Goal: Task Accomplishment & Management: Complete application form

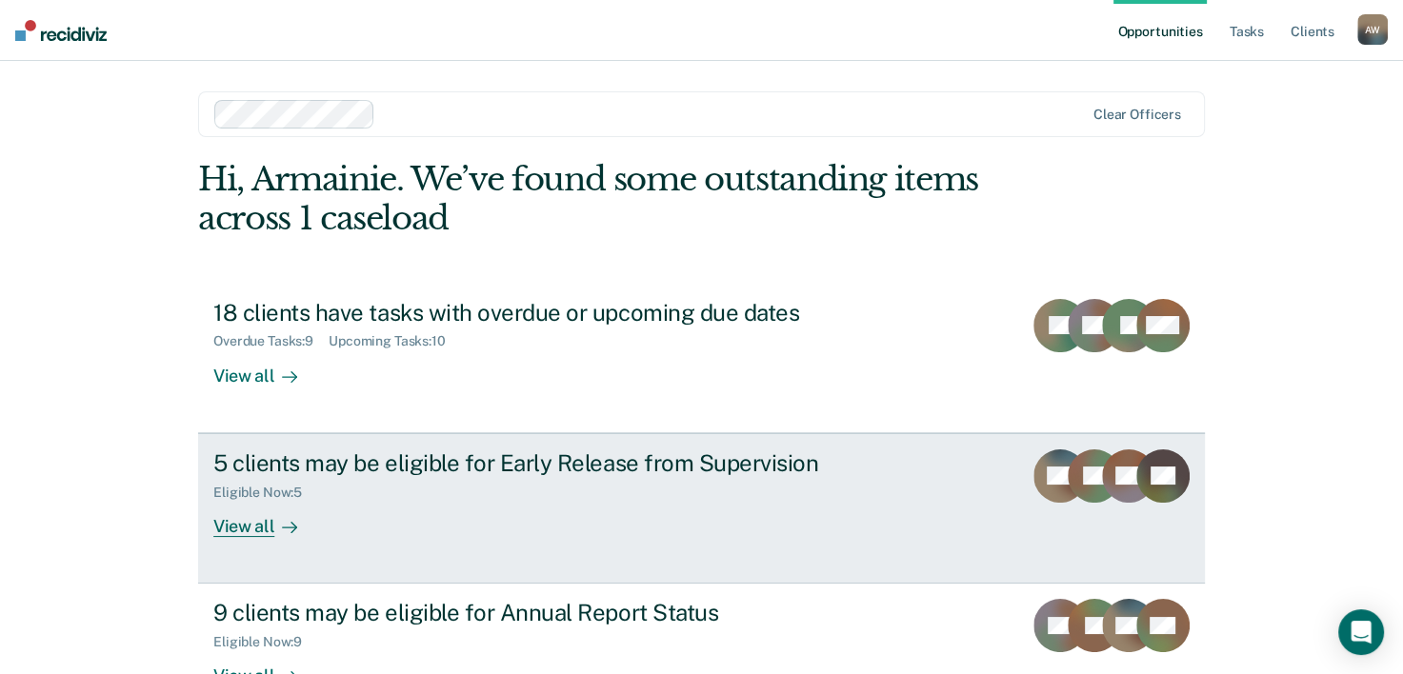
click at [610, 460] on div "5 clients may be eligible for Early Release from Supervision" at bounding box center [547, 464] width 669 height 28
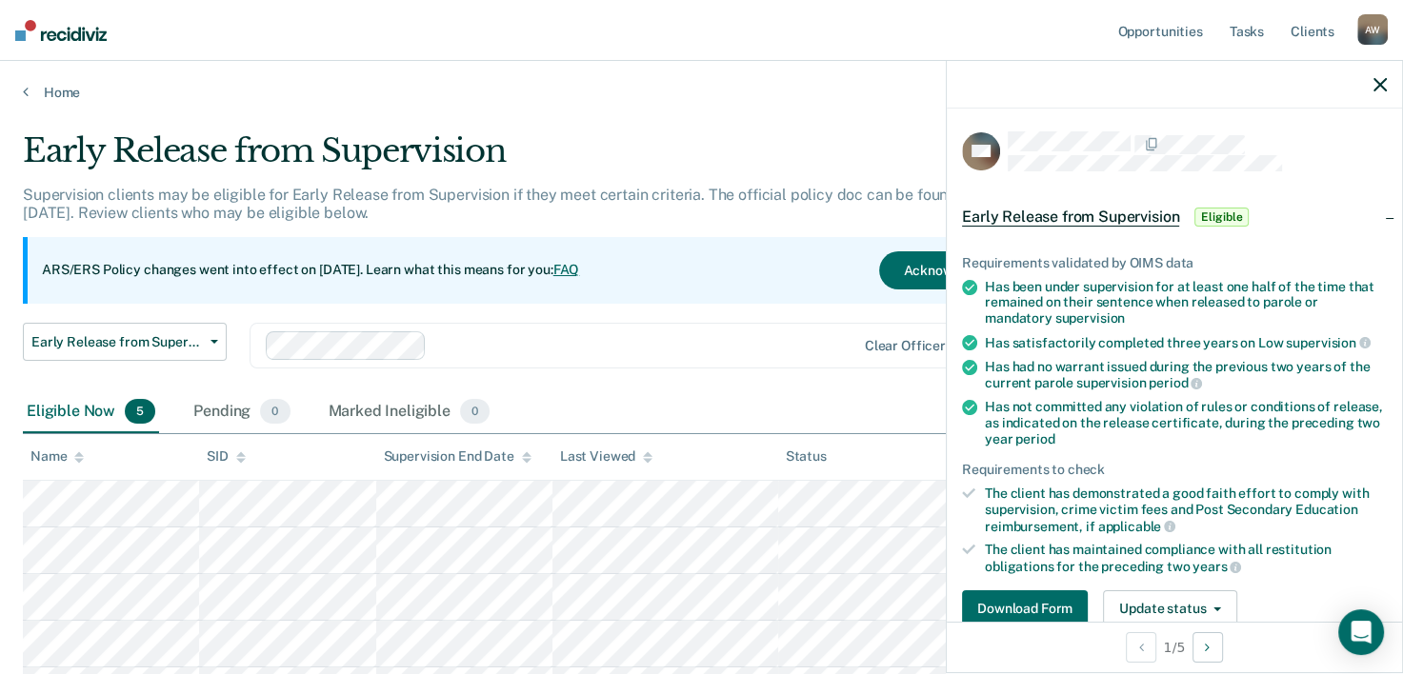
click at [1219, 213] on span "Eligible" at bounding box center [1222, 217] width 54 height 19
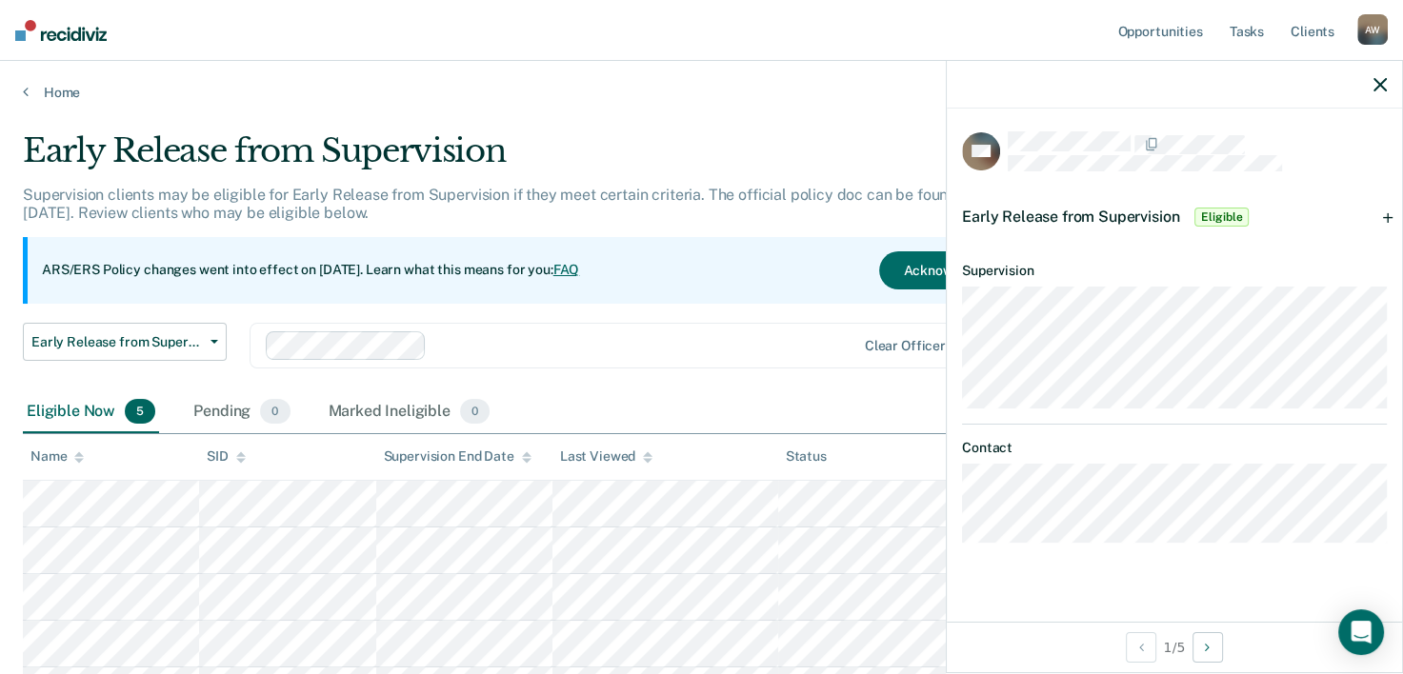
click at [1219, 213] on span "Eligible" at bounding box center [1222, 217] width 54 height 19
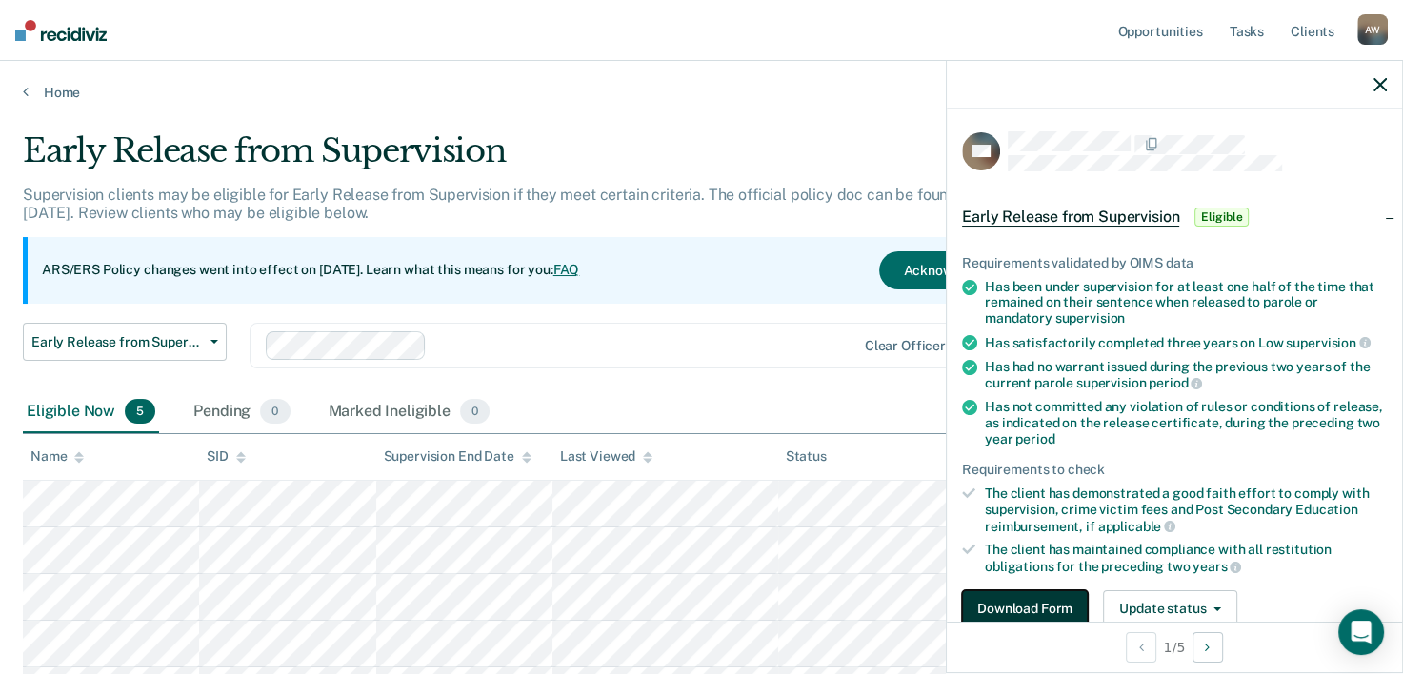
click at [1044, 606] on button "Download Form" at bounding box center [1025, 610] width 126 height 38
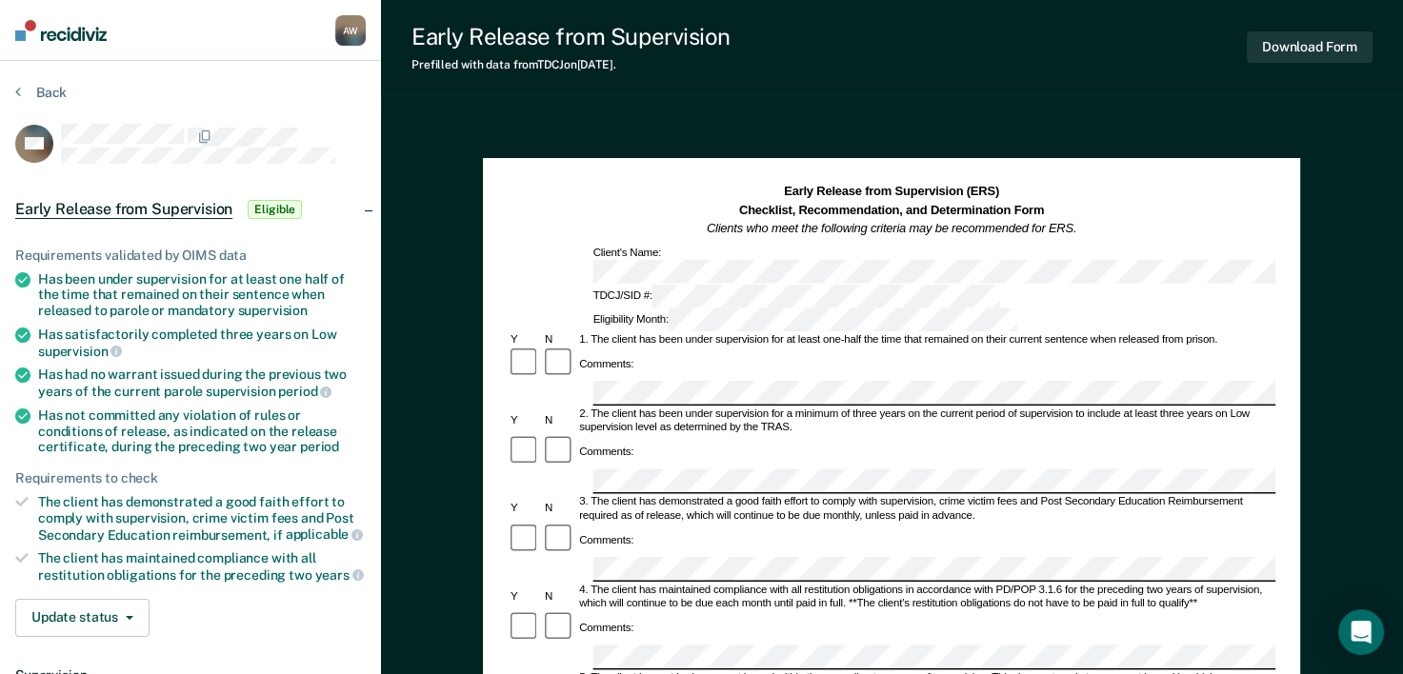
click at [1011, 408] on div "2. The client has been under supervision for a minimum of three years on the cu…" at bounding box center [926, 422] width 699 height 28
click at [259, 628] on div "Update status Mark Pending Mark Ineligible" at bounding box center [190, 618] width 351 height 38
click at [367, 204] on div "Early Release from Supervision Eligible" at bounding box center [190, 209] width 381 height 61
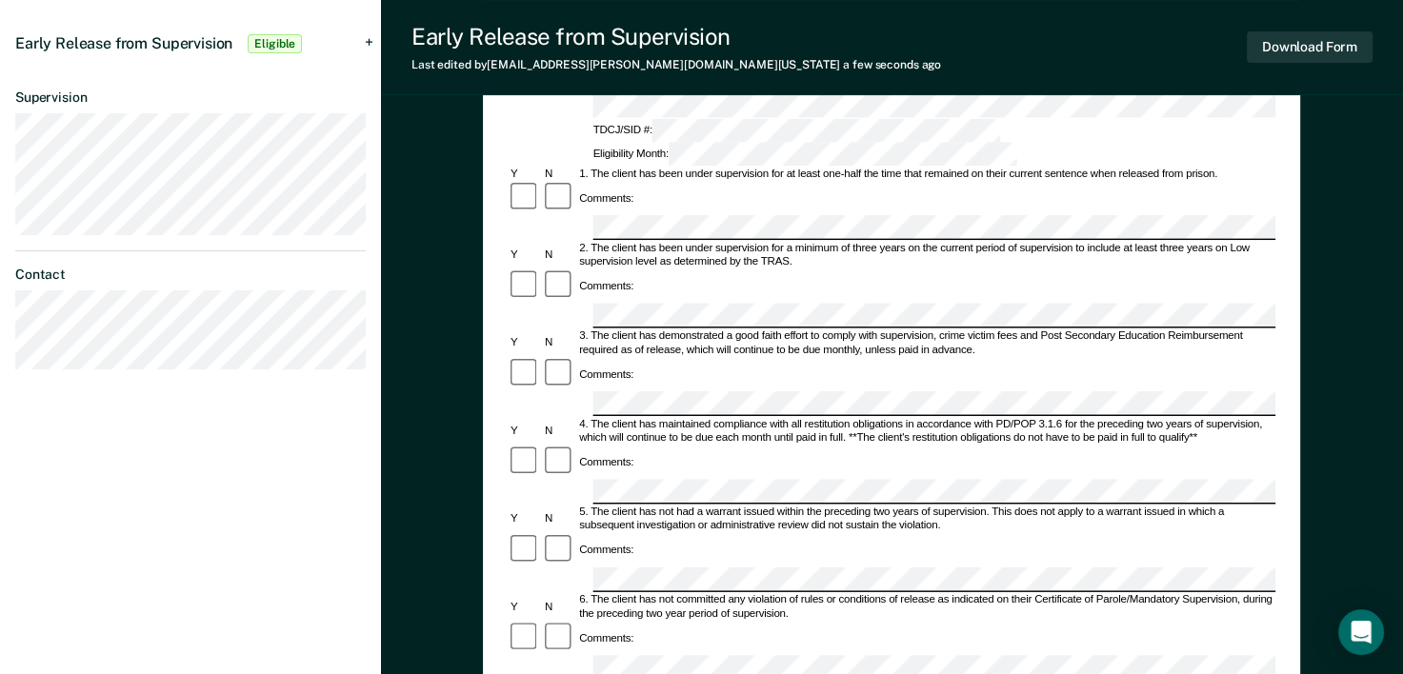
scroll to position [164, 0]
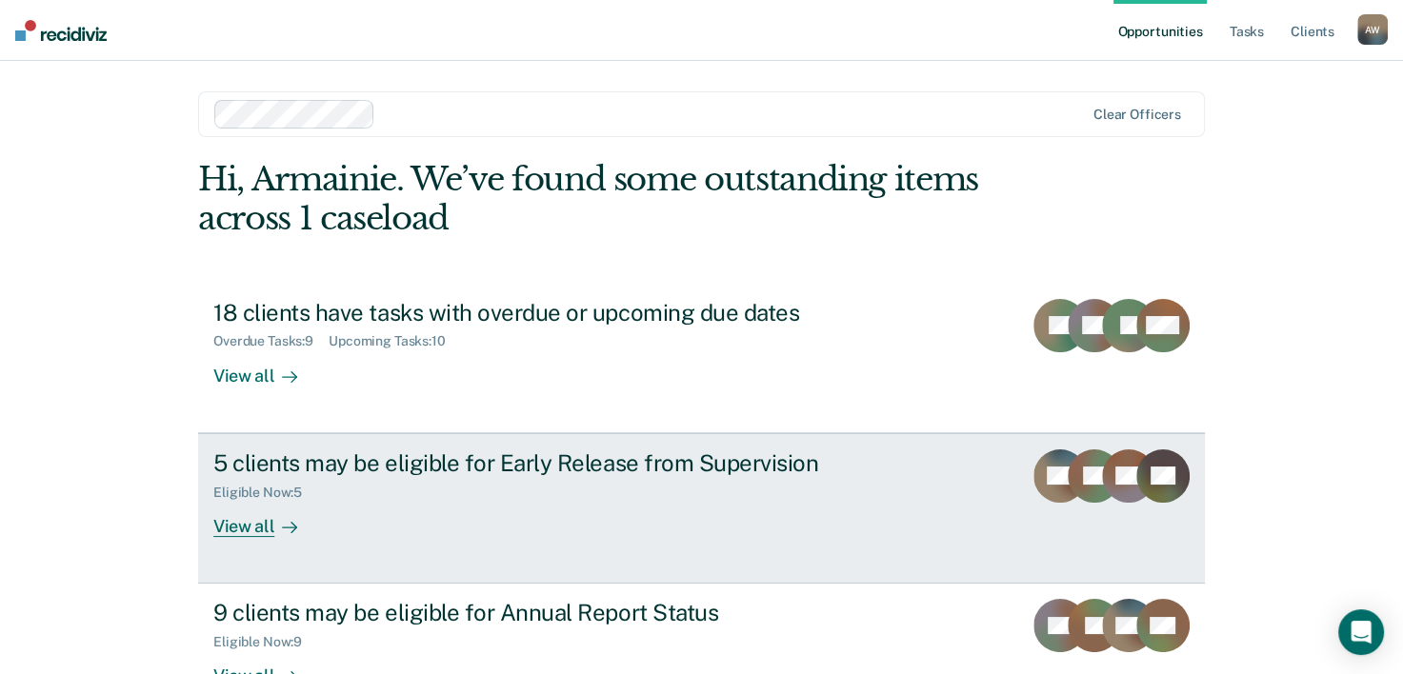
click at [629, 472] on div "5 clients may be eligible for Early Release from Supervision" at bounding box center [547, 464] width 669 height 28
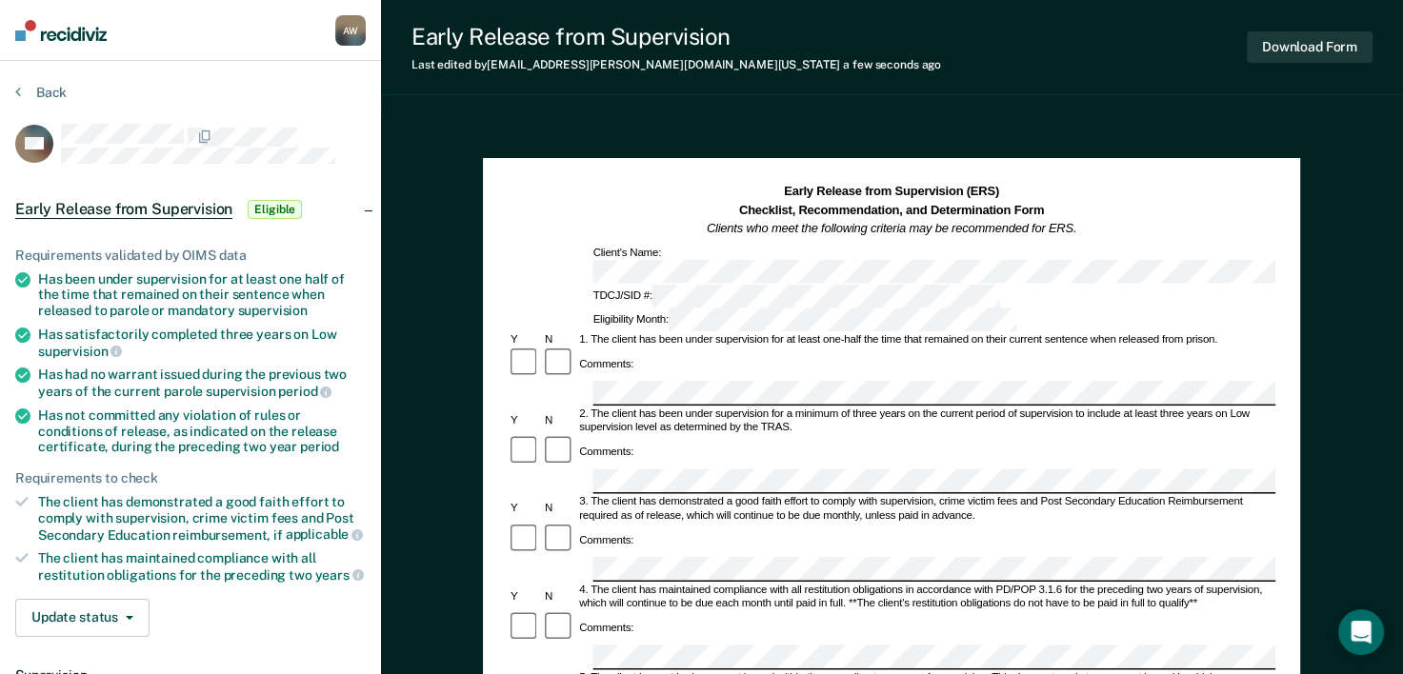
click at [785, 584] on div "4. The client has maintained compliance with all restitution obligations in acc…" at bounding box center [926, 598] width 699 height 28
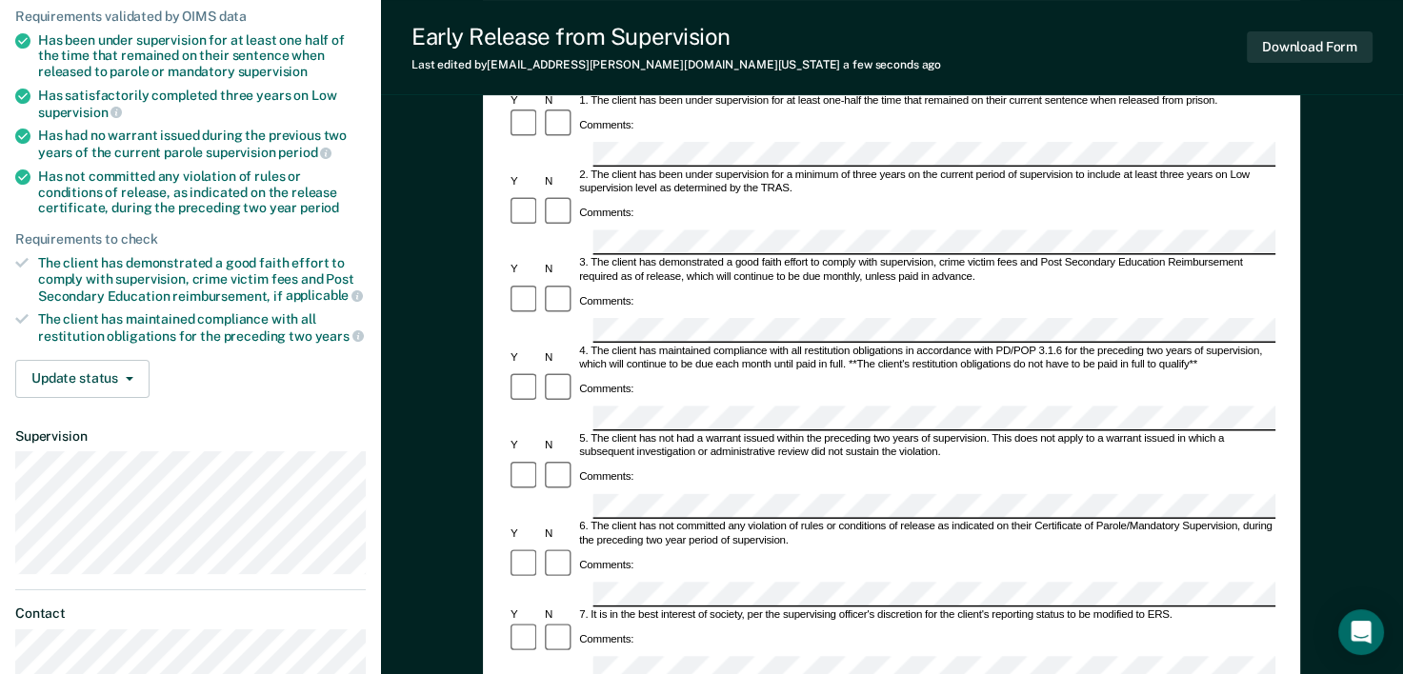
scroll to position [240, 0]
click at [1009, 459] on div "Comments:" at bounding box center [892, 476] width 768 height 34
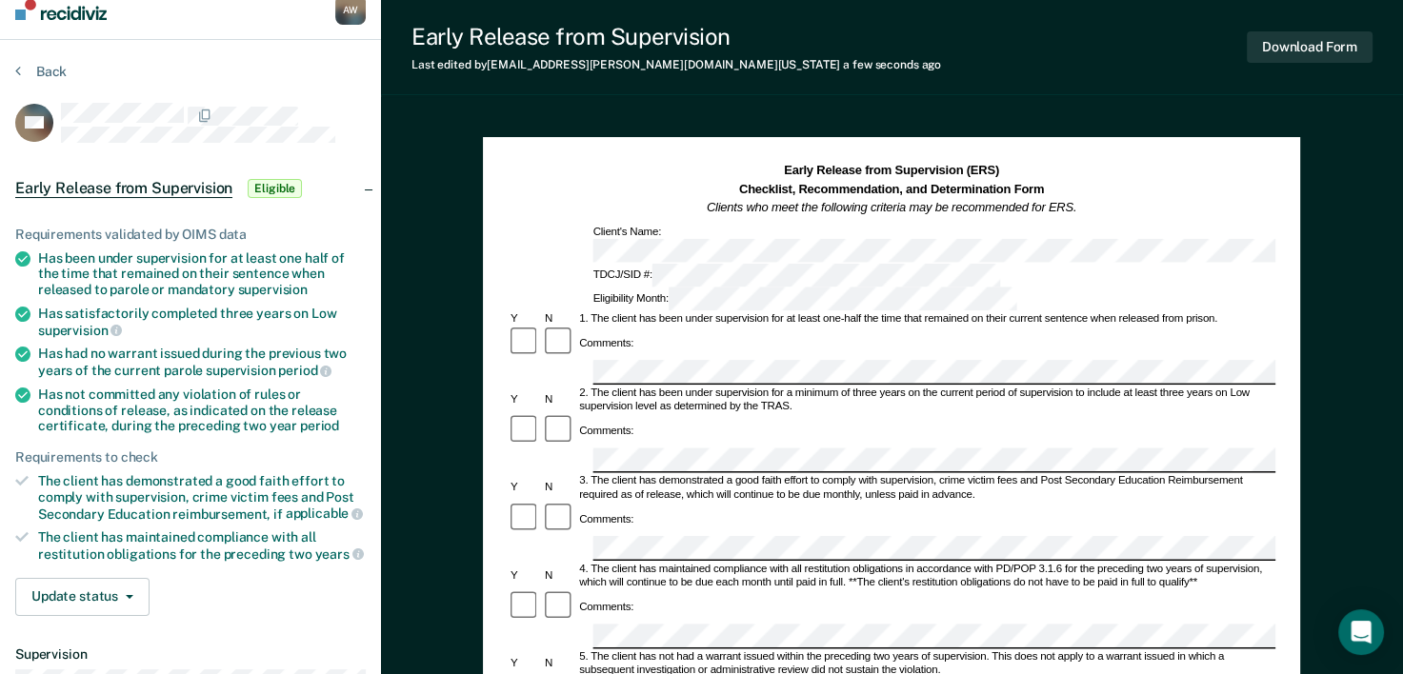
scroll to position [122, 0]
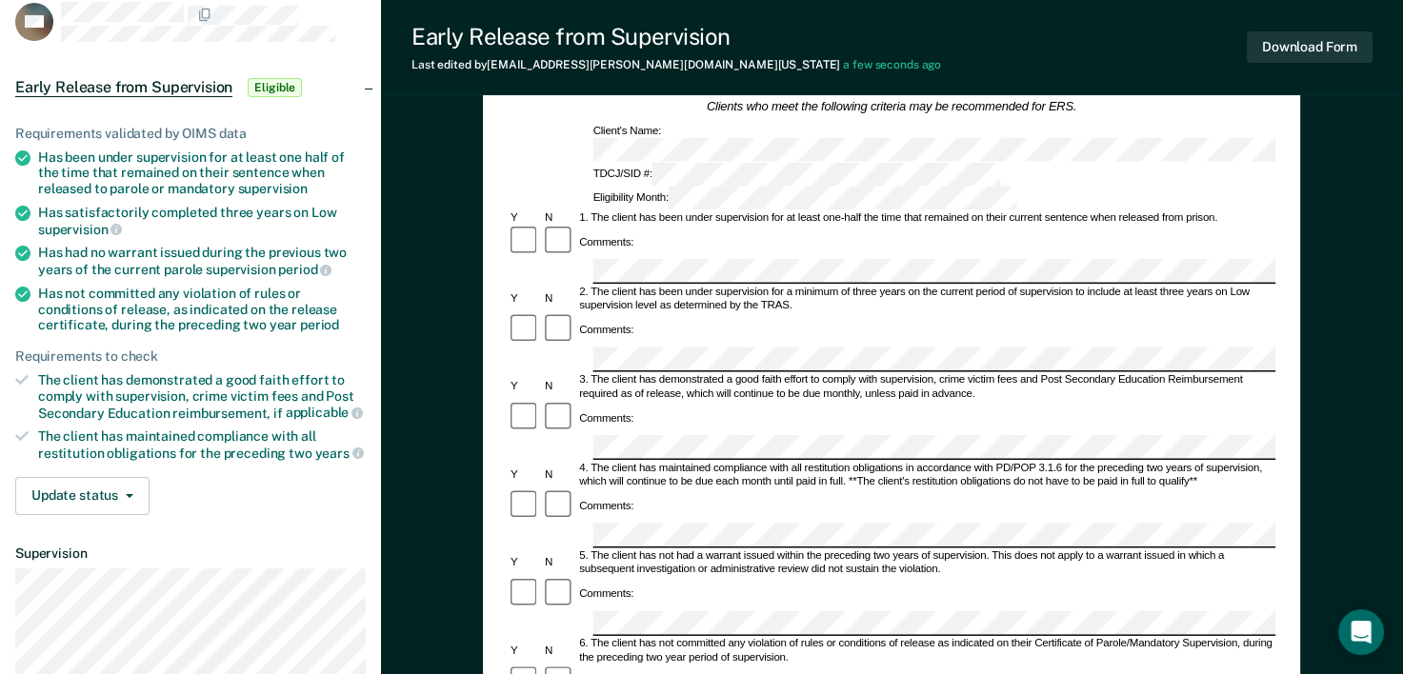
click at [1401, 218] on div "Early Release from Supervision (ERS) Checklist, Recommendation, and Determinati…" at bounding box center [892, 623] width 1022 height 1254
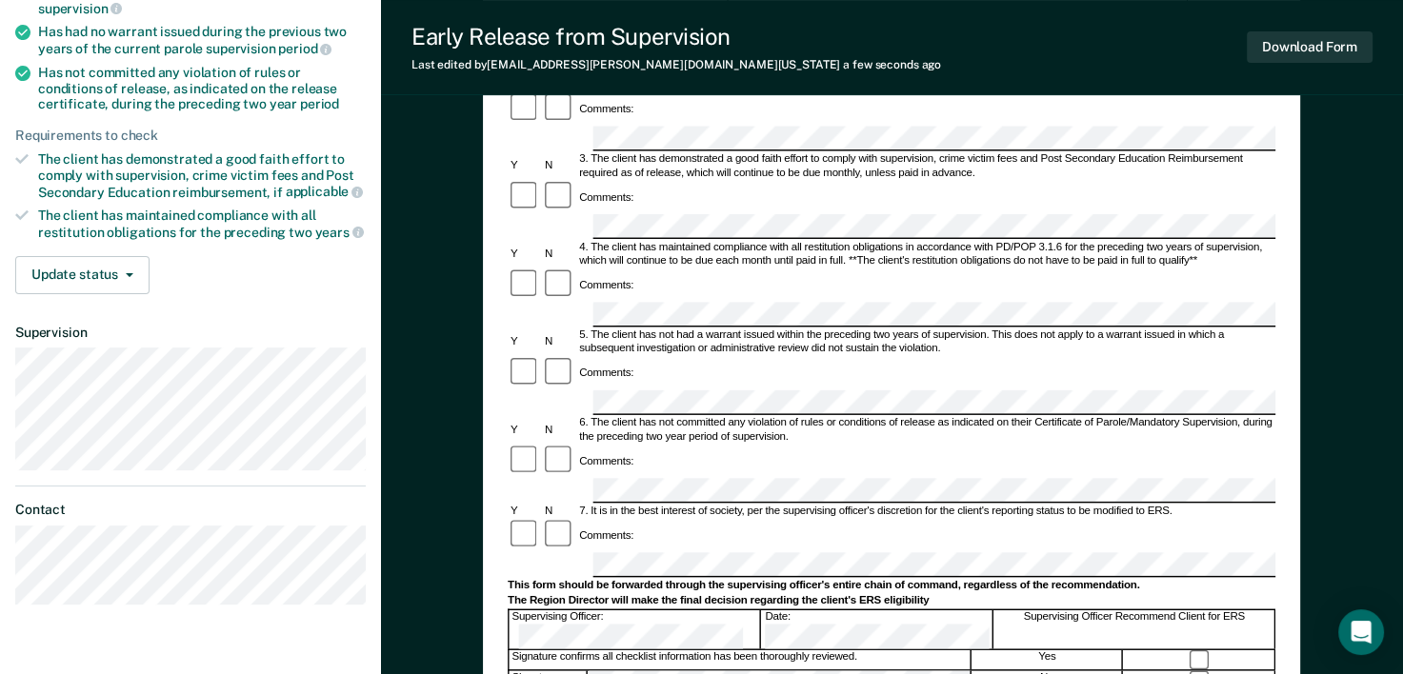
scroll to position [697, 0]
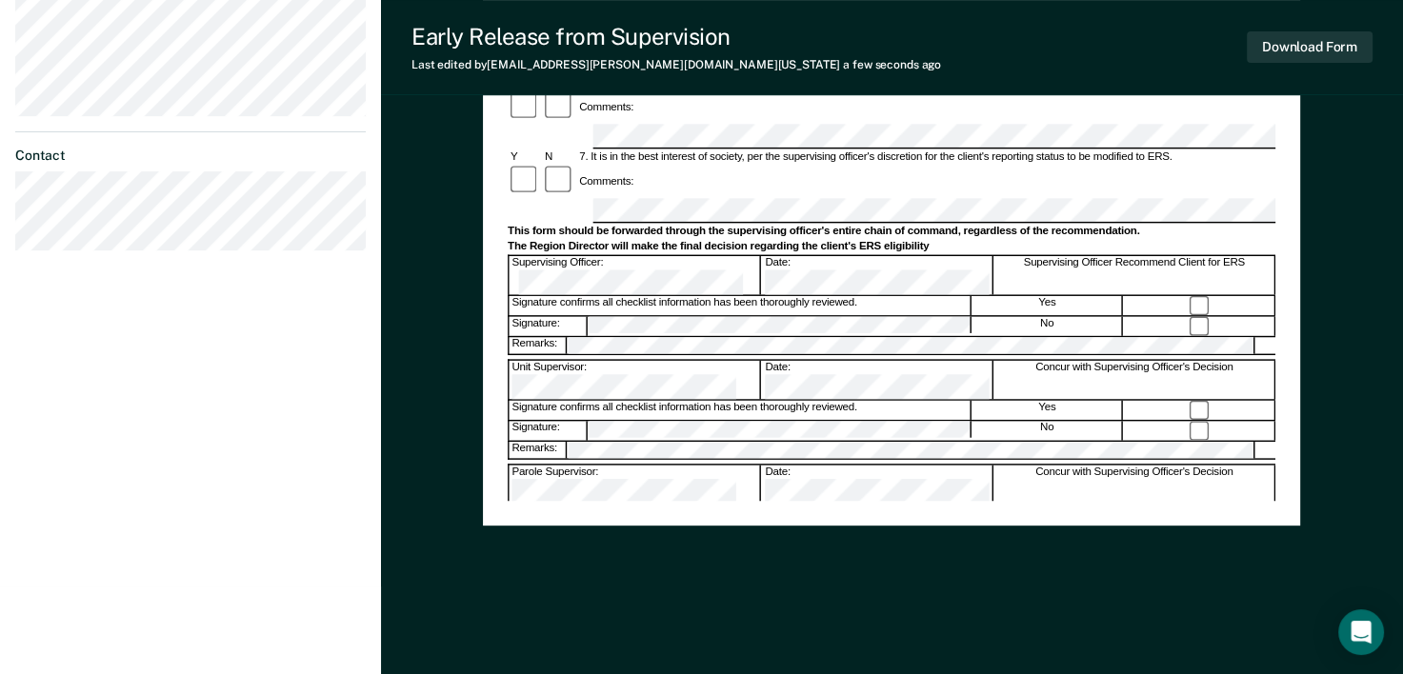
drag, startPoint x: 1398, startPoint y: 476, endPoint x: 1383, endPoint y: 395, distance: 82.4
click at [1383, 395] on div "Early Release from Supervision (ERS) Checklist, Recommendation, and Determinati…" at bounding box center [892, 48] width 1022 height 1254
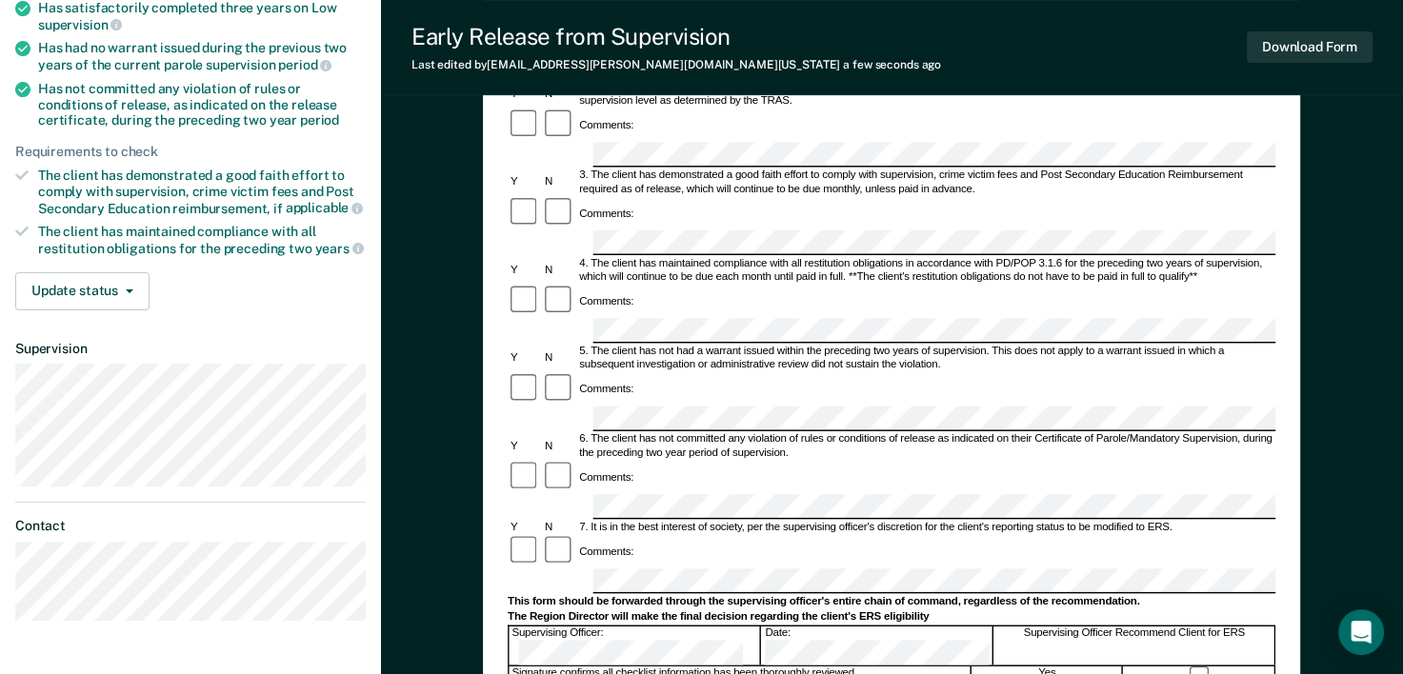
scroll to position [348, 0]
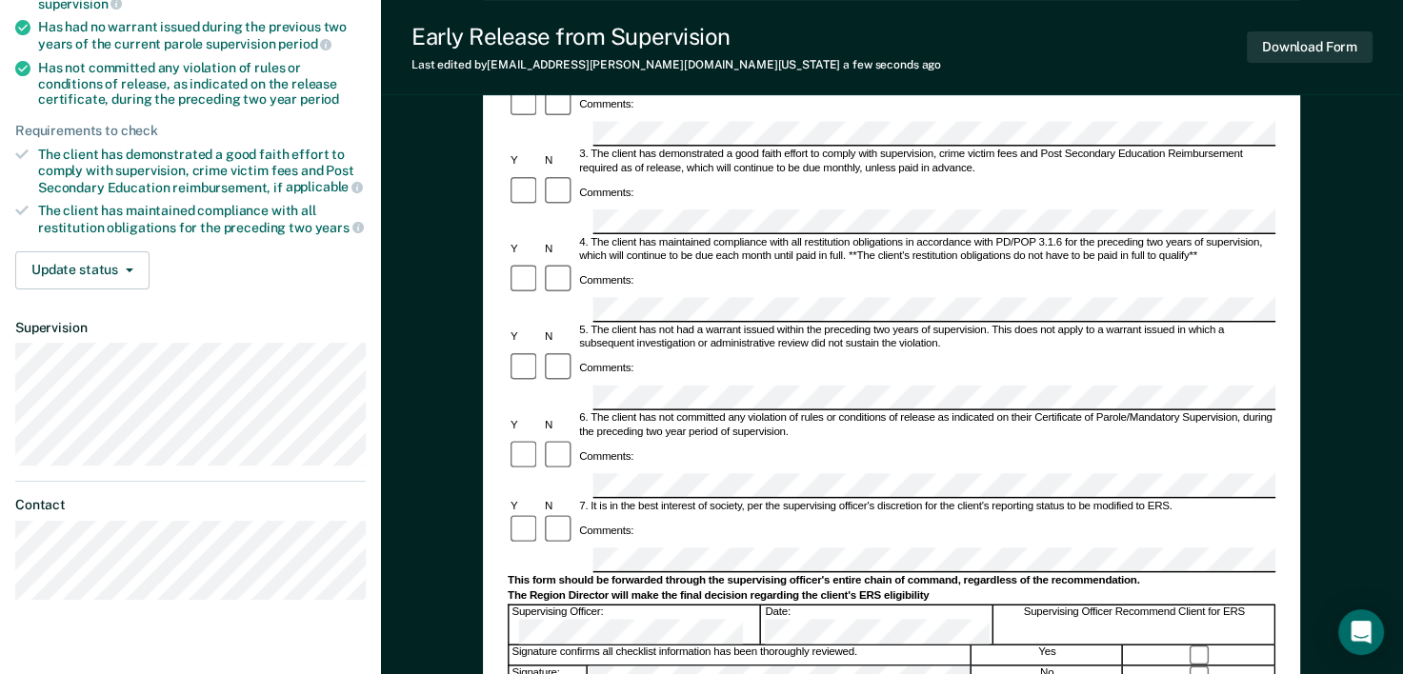
drag, startPoint x: 1410, startPoint y: 261, endPoint x: 1372, endPoint y: 513, distance: 254.4
click at [1372, 513] on div "Early Release from Supervision (ERS) Checklist, Recommendation, and Determinati…" at bounding box center [892, 397] width 1022 height 1254
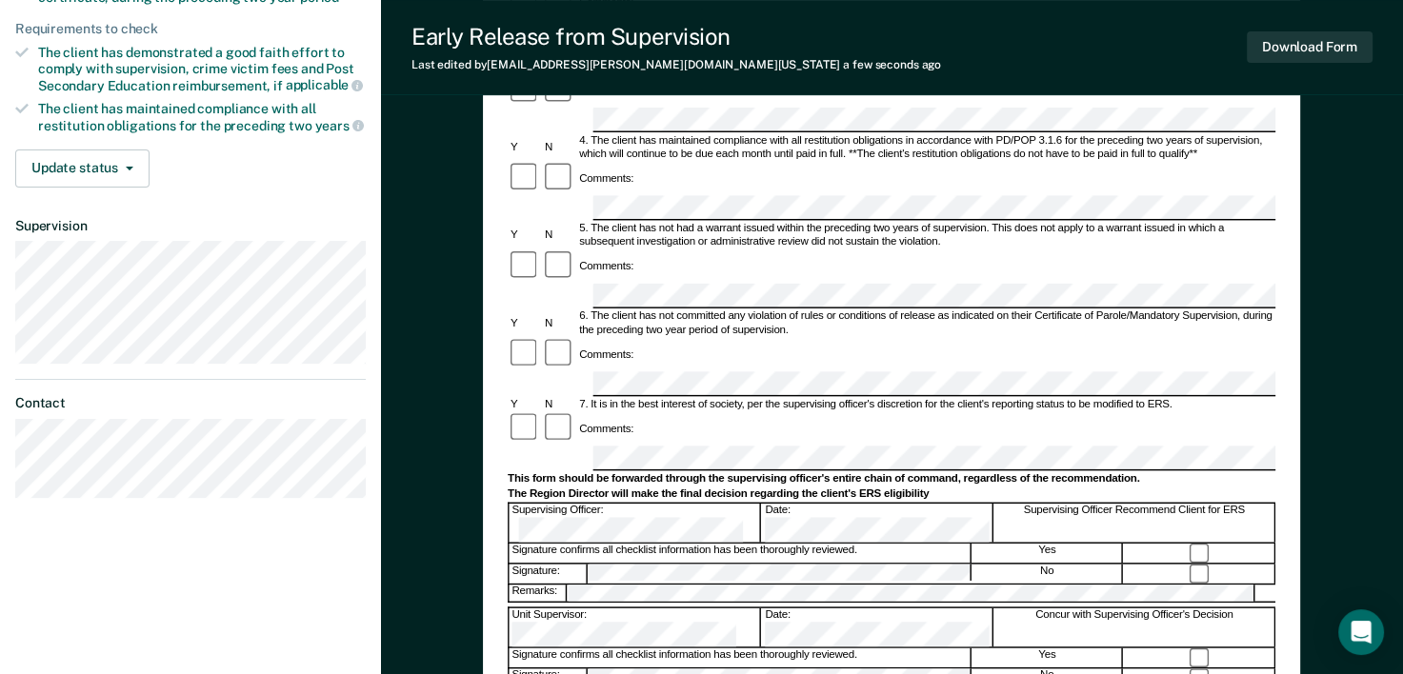
scroll to position [448, 0]
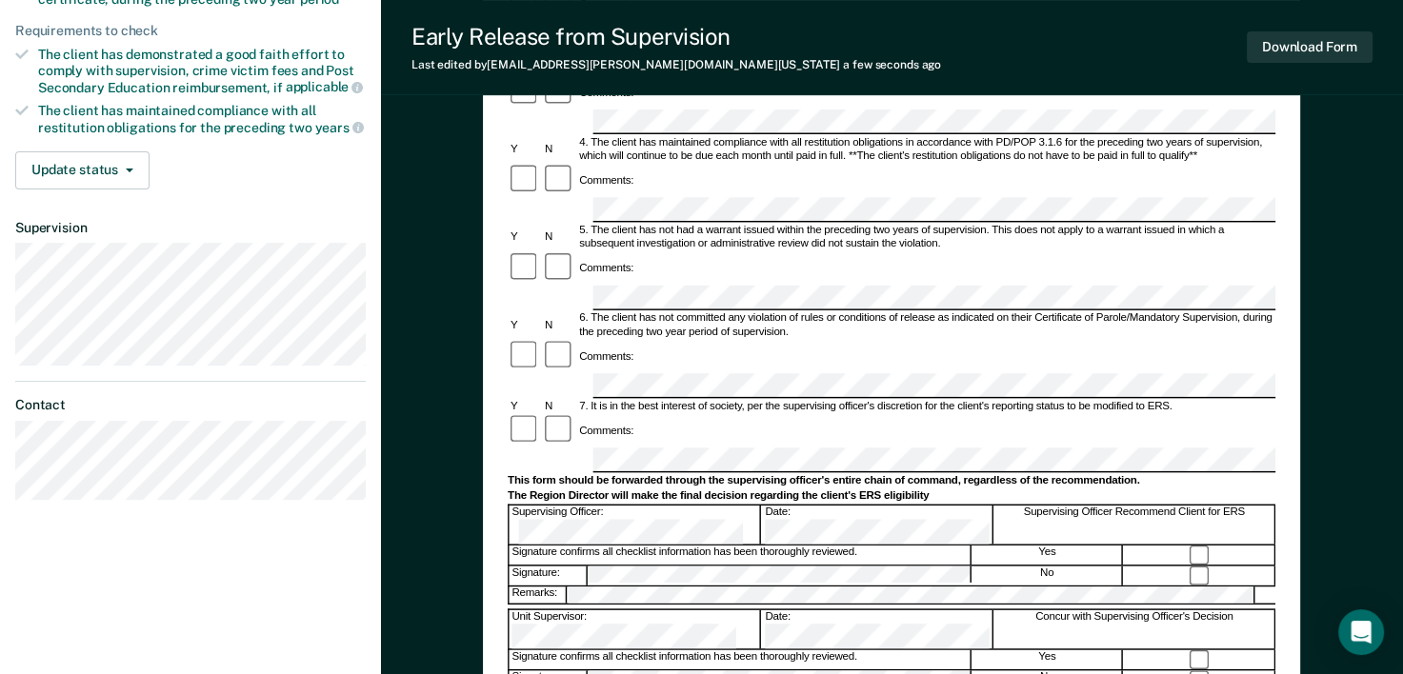
drag, startPoint x: 1414, startPoint y: 291, endPoint x: 1365, endPoint y: 208, distance: 96.1
click at [1365, 208] on div "Early Release from Supervision (ERS) Checklist, Recommendation, and Determinati…" at bounding box center [892, 297] width 1022 height 1254
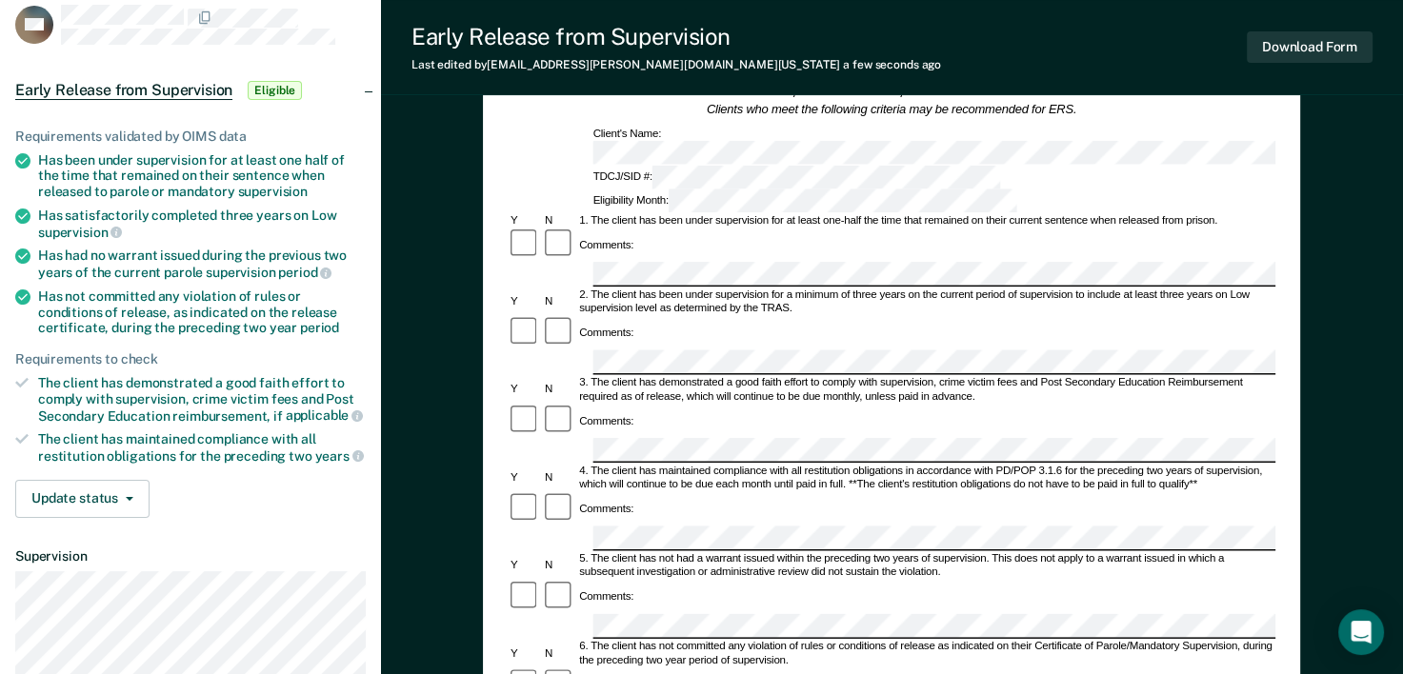
scroll to position [106, 0]
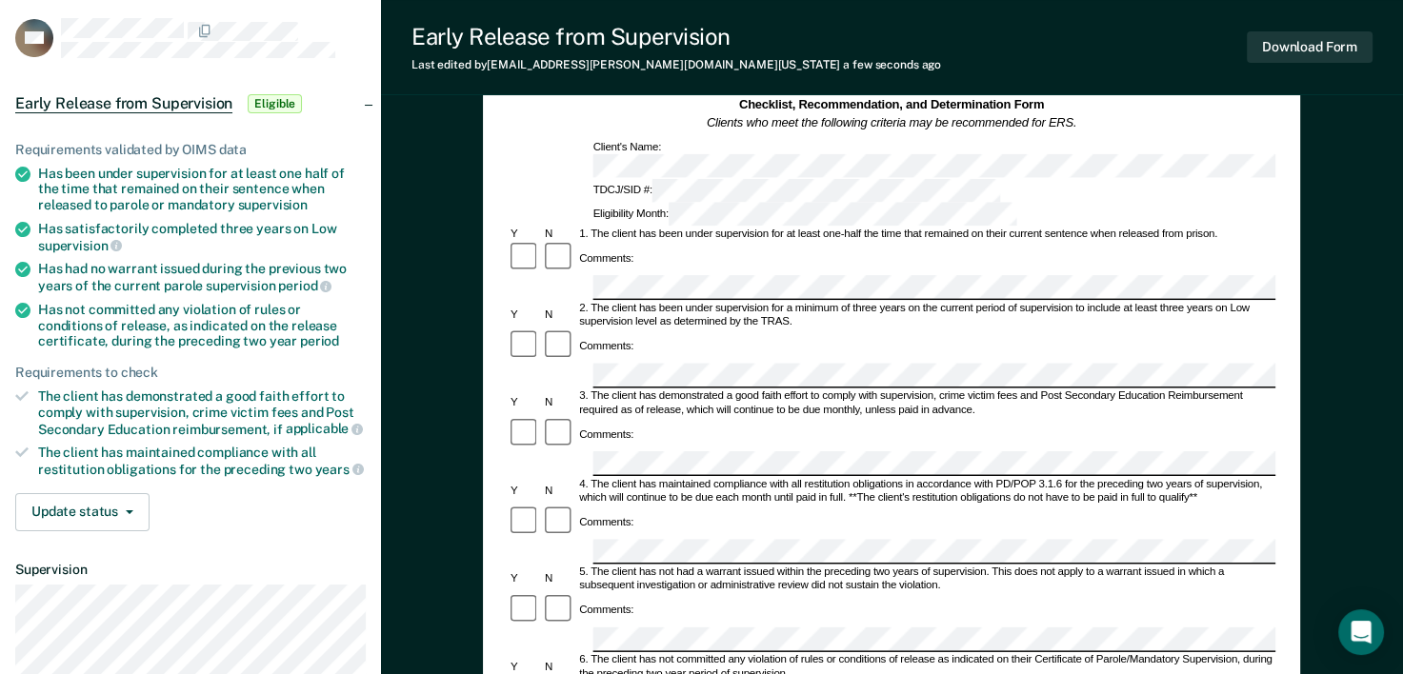
click at [1301, 171] on div "Early Release from Supervision (ERS) Checklist, Recommendation, and Determinati…" at bounding box center [892, 639] width 1022 height 1254
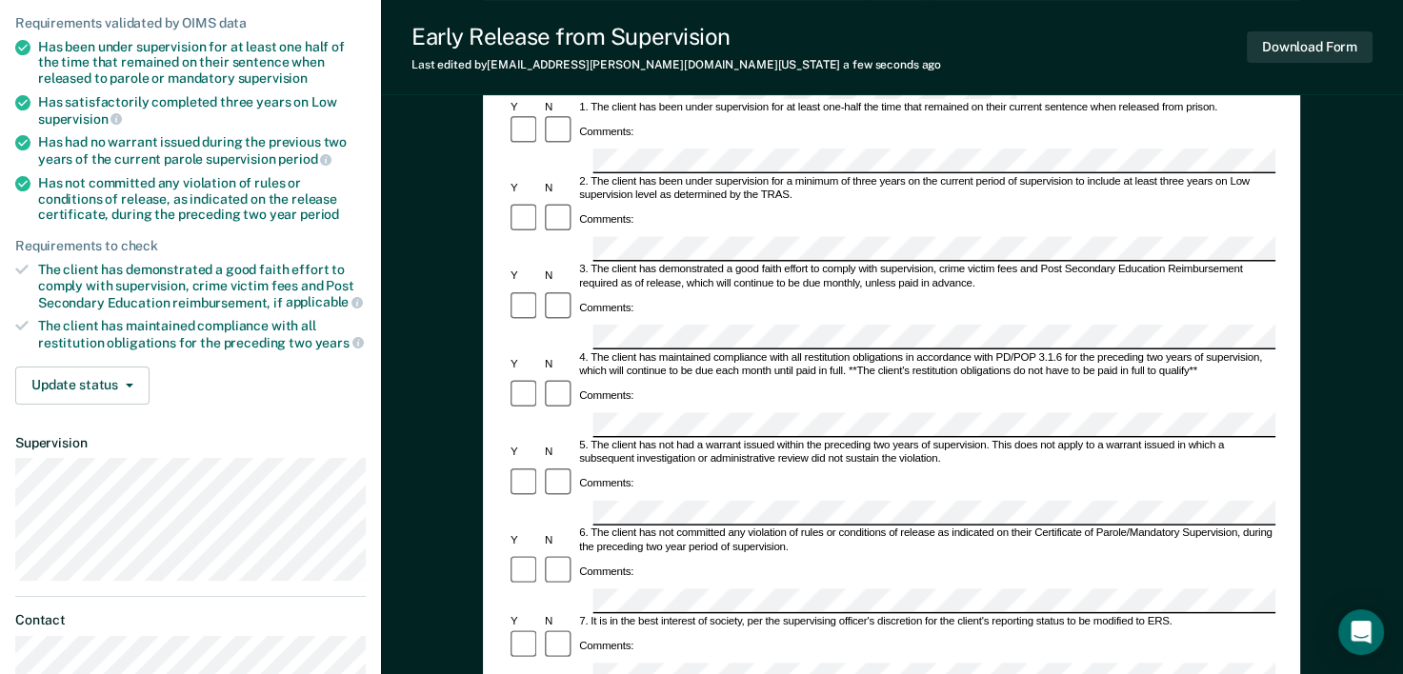
scroll to position [249, 0]
